Goal: Task Accomplishment & Management: Manage account settings

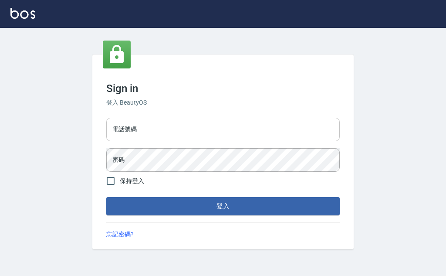
click at [176, 119] on input "電話號碼" at bounding box center [223, 130] width 234 height 24
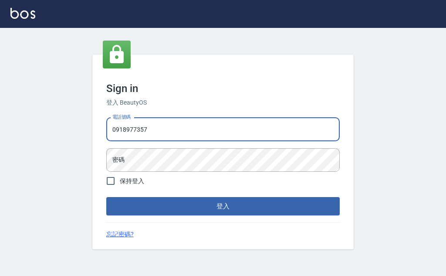
type input "0918977357"
click at [106, 197] on button "登入" at bounding box center [223, 206] width 234 height 18
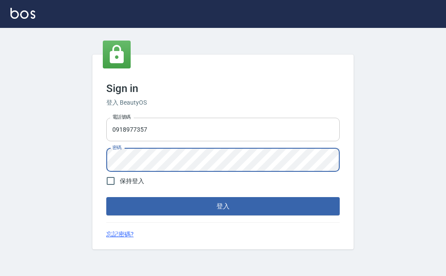
click at [106, 197] on button "登入" at bounding box center [223, 206] width 234 height 18
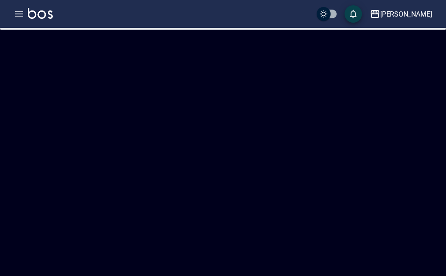
checkbox input "true"
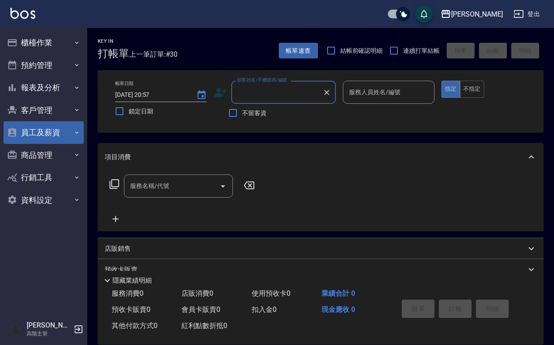
drag, startPoint x: 418, startPoint y: 0, endPoint x: 53, endPoint y: 140, distance: 391.2
click at [53, 140] on button "員工及薪資" at bounding box center [43, 132] width 80 height 23
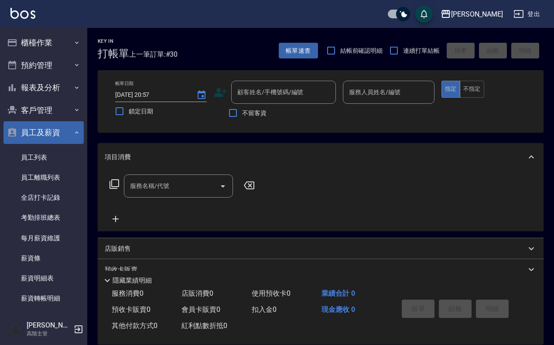
click at [50, 138] on button "員工及薪資" at bounding box center [43, 132] width 80 height 23
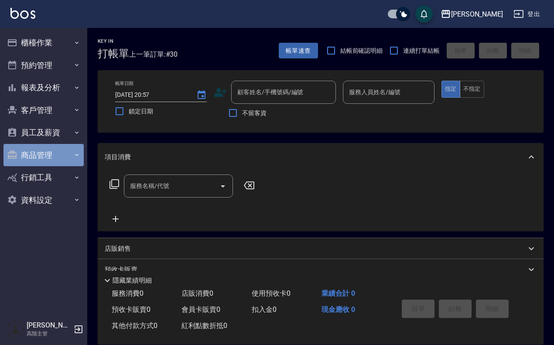
click at [53, 156] on button "商品管理" at bounding box center [43, 155] width 80 height 23
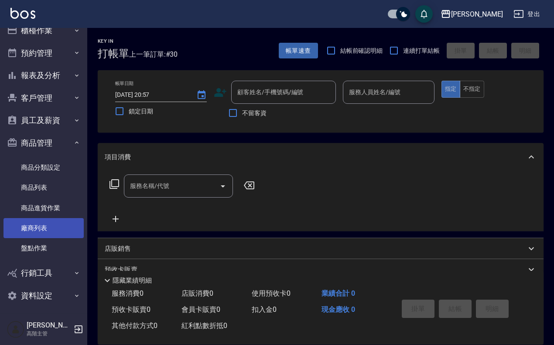
scroll to position [16, 0]
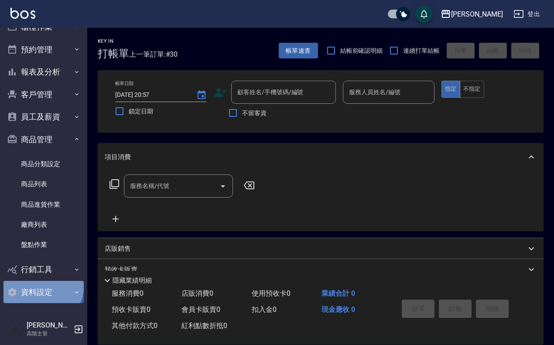
click at [37, 275] on button "資料設定" at bounding box center [43, 292] width 80 height 23
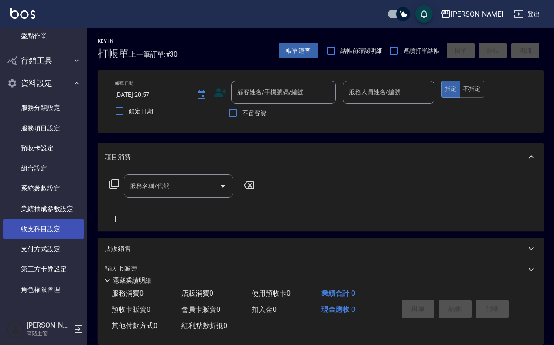
scroll to position [0, 0]
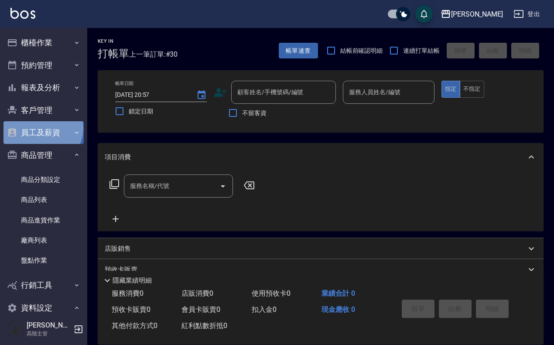
click at [41, 128] on button "員工及薪資" at bounding box center [43, 132] width 80 height 23
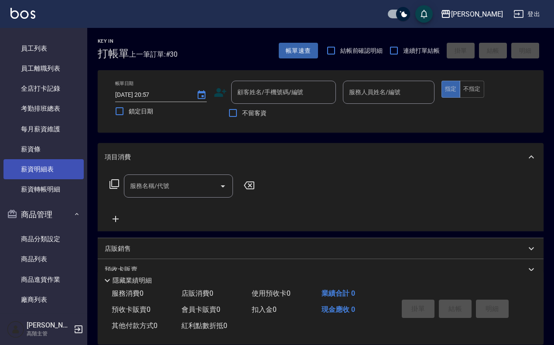
scroll to position [54, 0]
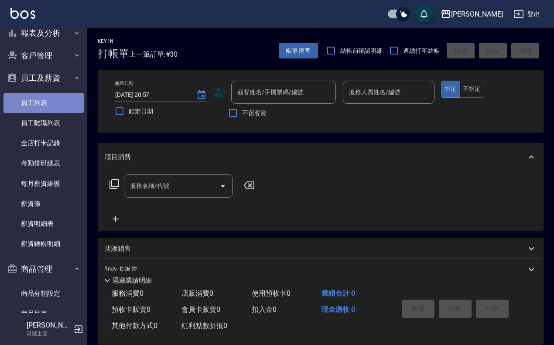
click at [48, 102] on link "員工列表" at bounding box center [43, 103] width 80 height 20
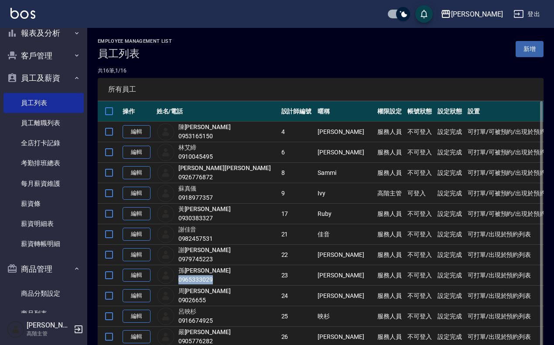
drag, startPoint x: 221, startPoint y: 279, endPoint x: 186, endPoint y: 279, distance: 34.4
click at [186, 275] on div "0965333029" at bounding box center [204, 279] width 52 height 9
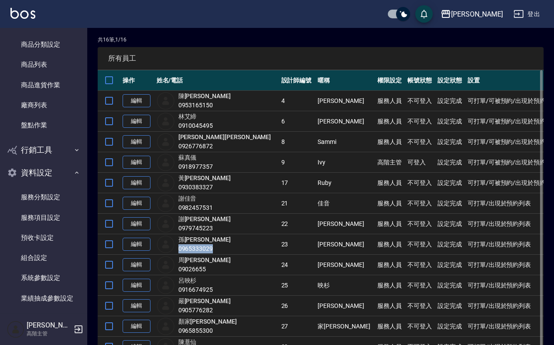
scroll to position [284, 0]
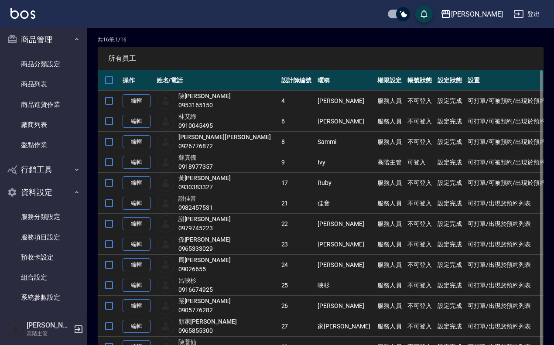
click at [240, 242] on td "[PERSON_NAME]0965333029" at bounding box center [216, 244] width 125 height 20
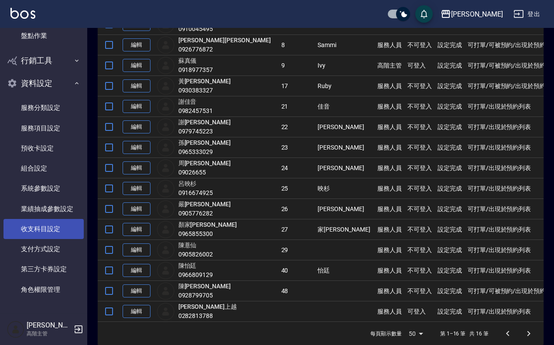
scroll to position [140, 0]
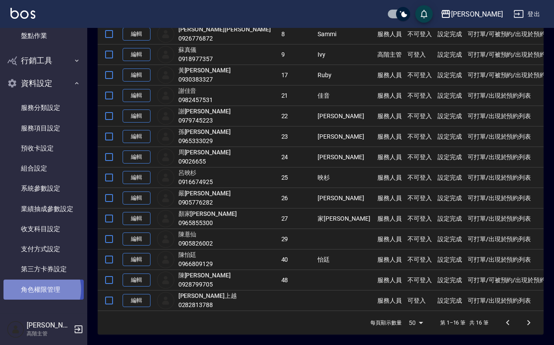
click at [40, 275] on link "角色權限管理" at bounding box center [43, 289] width 80 height 20
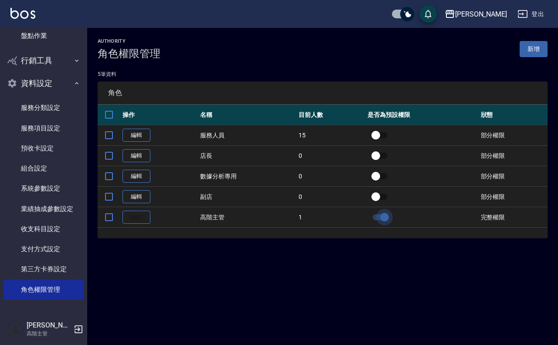
click at [374, 217] on input "checkbox" at bounding box center [385, 217] width 50 height 17
checkbox input "true"
click at [142, 196] on link "編輯" at bounding box center [136, 197] width 28 height 14
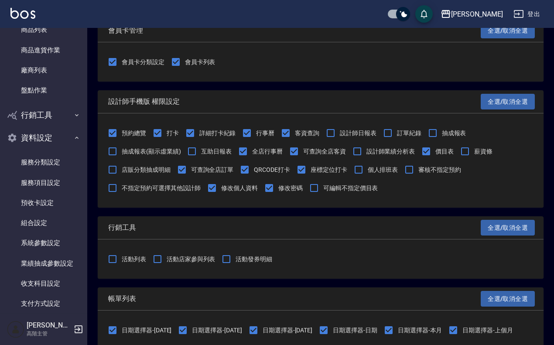
scroll to position [1061, 0]
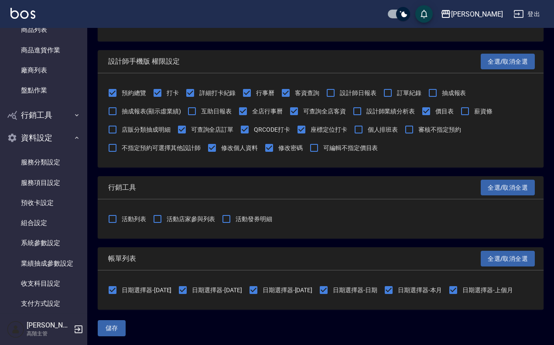
click at [20, 10] on img at bounding box center [22, 13] width 25 height 11
